Goal: Task Accomplishment & Management: Manage account settings

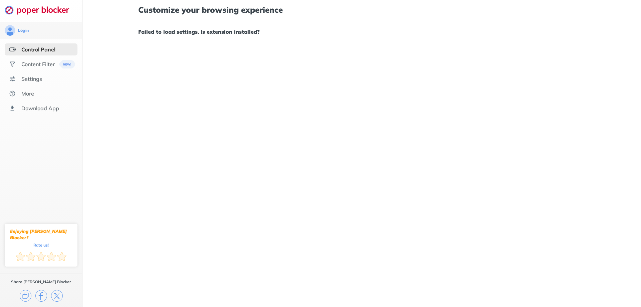
click at [210, 34] on h1 "Failed to load settings. Is extension installed?" at bounding box center [361, 31] width 447 height 9
click at [42, 65] on div "Content Filter" at bounding box center [37, 64] width 33 height 7
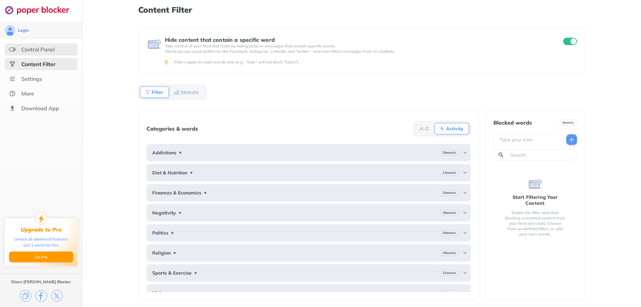
click at [44, 51] on div "Control Panel" at bounding box center [37, 49] width 33 height 7
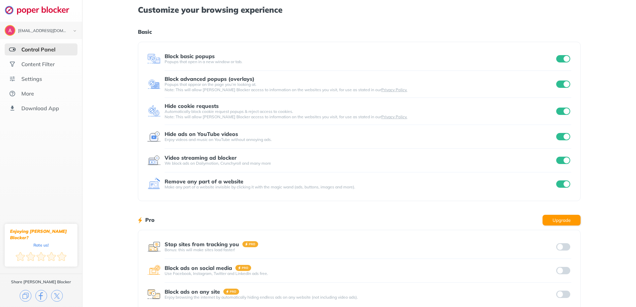
click at [183, 33] on h1 "Basic" at bounding box center [359, 31] width 443 height 9
